Goal: Navigation & Orientation: Find specific page/section

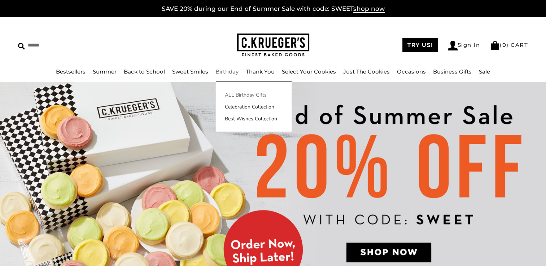
click at [227, 94] on link "ALL Birthday Gifts" at bounding box center [254, 95] width 76 height 8
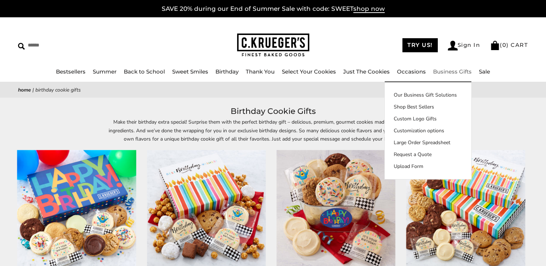
click at [446, 72] on link "Business Gifts" at bounding box center [452, 71] width 39 height 7
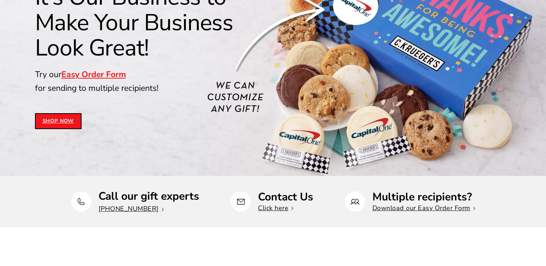
scroll to position [36, 0]
